Goal: Find specific page/section

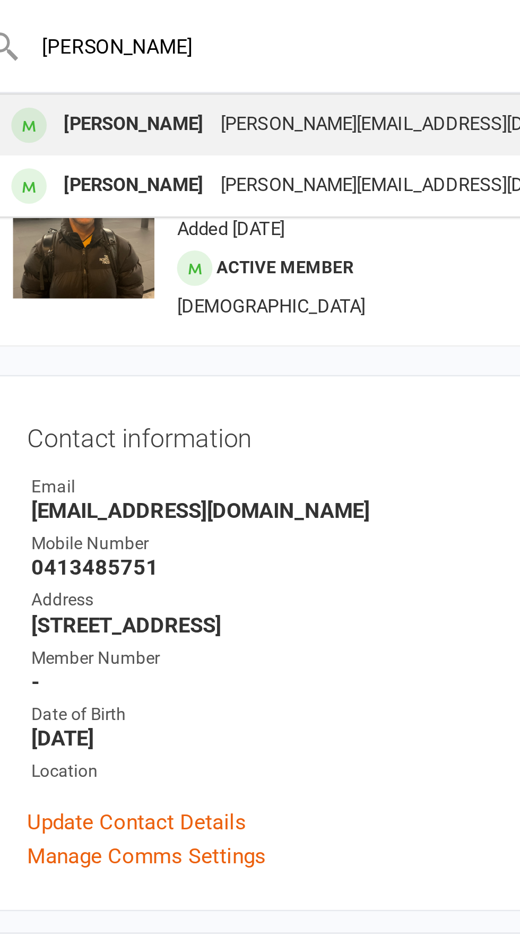
type input "[PERSON_NAME]"
click at [88, 47] on div "[PERSON_NAME]" at bounding box center [105, 46] width 59 height 15
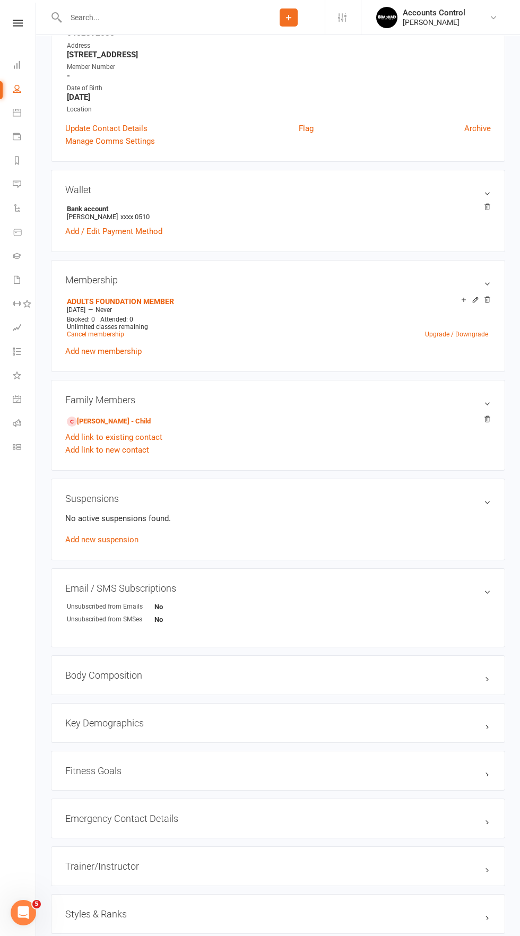
scroll to position [202, 0]
click at [91, 418] on link "[PERSON_NAME] - Child" at bounding box center [109, 420] width 84 height 11
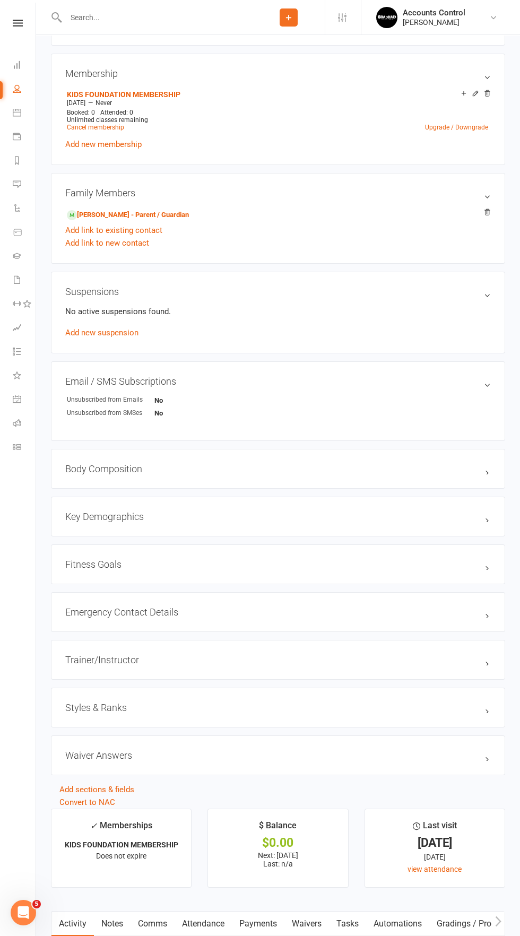
click at [490, 709] on h3 "Styles & Ranks" at bounding box center [278, 707] width 426 height 11
